Goal: Information Seeking & Learning: Understand process/instructions

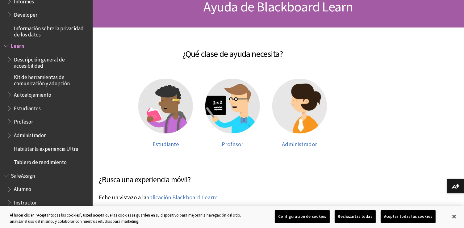
scroll to position [72, 0]
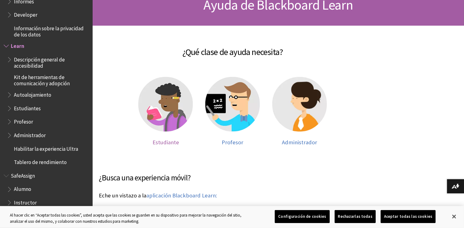
click at [164, 107] on img at bounding box center [165, 104] width 55 height 55
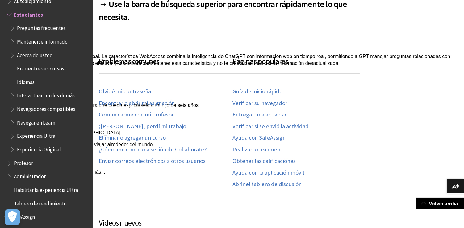
scroll to position [316, 0]
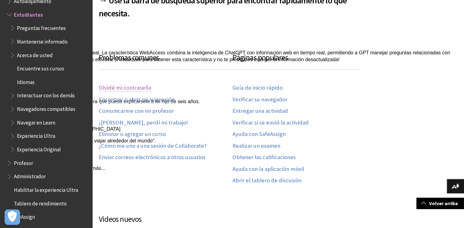
click at [132, 88] on link "Olvidé mi contraseña" at bounding box center [125, 87] width 52 height 7
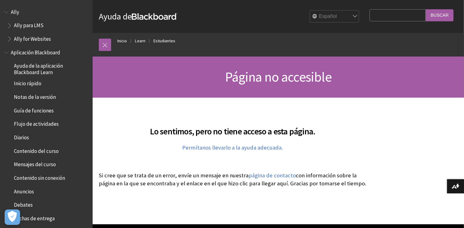
scroll to position [140, 0]
click at [273, 173] on link "página de contacto" at bounding box center [272, 175] width 47 height 7
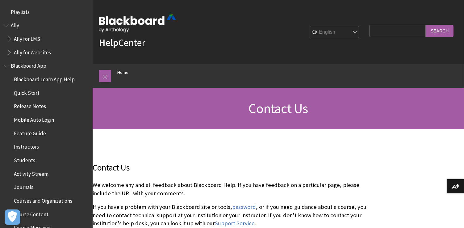
scroll to position [140, 0]
click at [351, 34] on select "English عربية Català Cymraeg [PERSON_NAME] Español Suomi Français עברית Italian…" at bounding box center [334, 32] width 49 height 12
select select "/es-es/Contact_Us"
click at [310, 26] on select "English عربية Català Cymraeg [PERSON_NAME] Español Suomi Français עברית Italian…" at bounding box center [334, 32] width 49 height 12
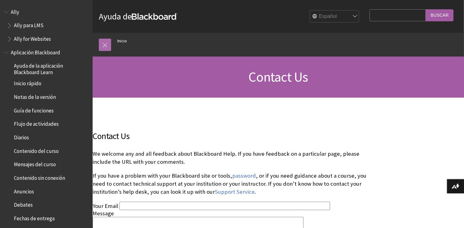
click at [103, 47] on link at bounding box center [105, 45] width 12 height 12
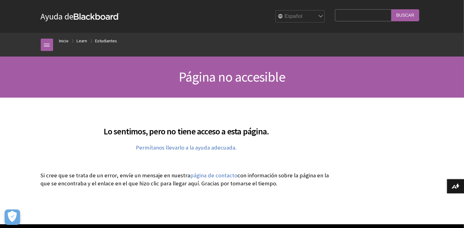
scroll to position [140, 0]
